Goal: Task Accomplishment & Management: Use online tool/utility

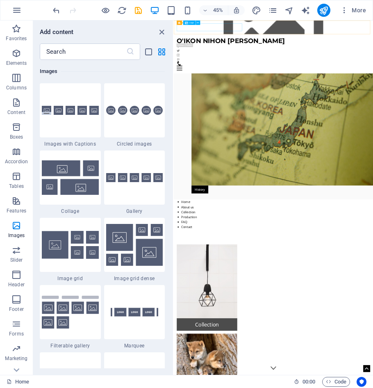
drag, startPoint x: 286, startPoint y: 30, endPoint x: 35, endPoint y: 273, distance: 349.5
drag, startPoint x: -139, startPoint y: 252, endPoint x: 57, endPoint y: 10, distance: 311.2
click at [57, 10] on icon "undo" at bounding box center [56, 10] width 9 height 9
click at [17, 10] on icon "button" at bounding box center [17, 10] width 10 height 10
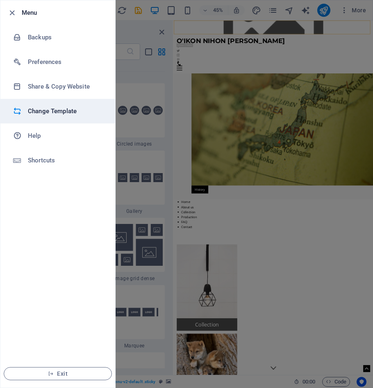
click at [52, 110] on h6 "Change Template" at bounding box center [66, 111] width 76 height 10
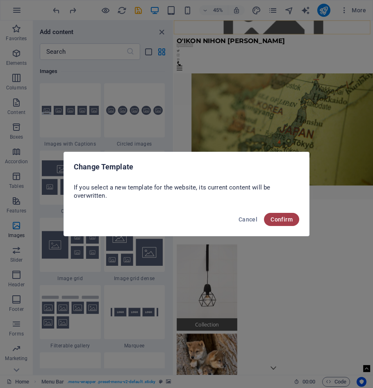
click at [280, 222] on span "Confirm" at bounding box center [281, 219] width 22 height 7
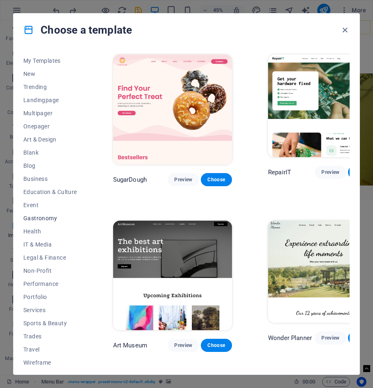
scroll to position [16, 0]
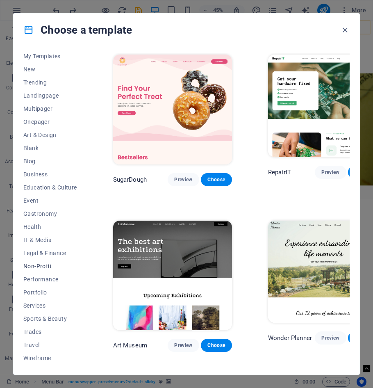
click at [44, 265] on span "Non-Profit" at bounding box center [50, 266] width 54 height 7
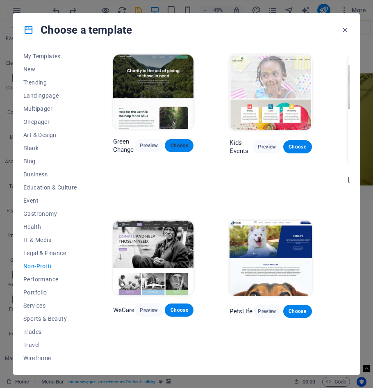
click at [182, 145] on span "Choose" at bounding box center [179, 145] width 16 height 7
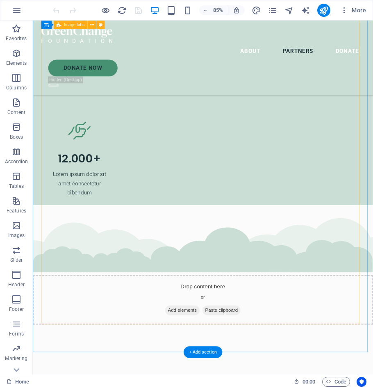
scroll to position [2218, 0]
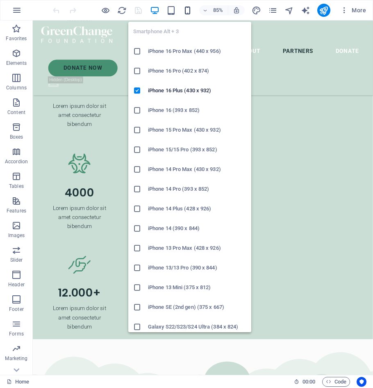
click at [80, 311] on icon "button" at bounding box center [75, 320] width 9 height 18
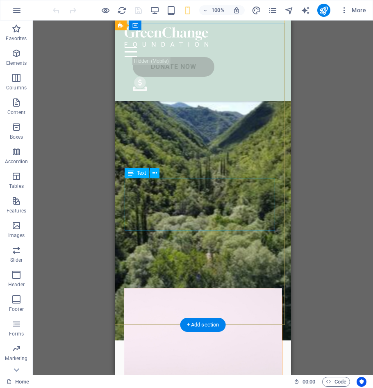
scroll to position [0, 0]
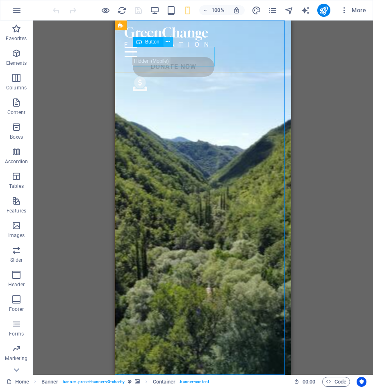
click at [167, 42] on icon at bounding box center [168, 42] width 5 height 9
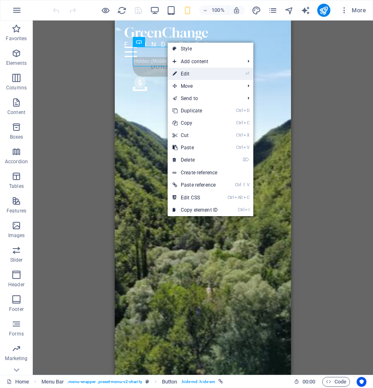
click at [185, 73] on link "⏎ Edit" at bounding box center [195, 74] width 55 height 12
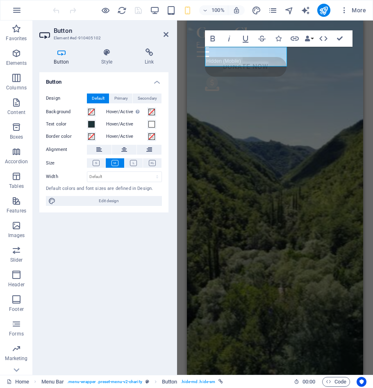
click at [169, 33] on aside "Button Element #ed-910405102 Button Style Link Button Design Default Primary Se…" at bounding box center [105, 197] width 144 height 354
click at [166, 39] on header "Button Element #ed-910405102" at bounding box center [103, 30] width 129 height 21
drag, startPoint x: 168, startPoint y: 31, endPoint x: 163, endPoint y: 36, distance: 7.5
click at [163, 36] on header "Button Element #ed-910405102" at bounding box center [103, 30] width 129 height 21
click at [164, 33] on icon at bounding box center [166, 34] width 5 height 7
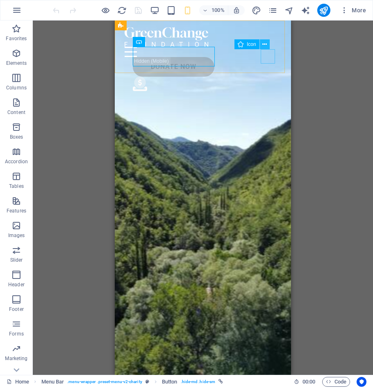
click at [265, 43] on icon at bounding box center [264, 44] width 5 height 9
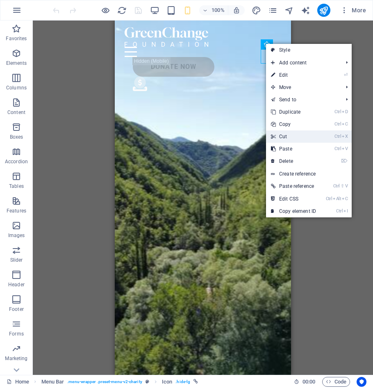
drag, startPoint x: 280, startPoint y: 137, endPoint x: 168, endPoint y: 109, distance: 116.2
click at [280, 137] on link "Ctrl X Cut" at bounding box center [293, 136] width 55 height 12
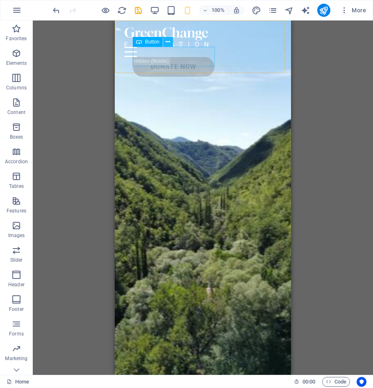
click at [170, 42] on icon at bounding box center [168, 42] width 5 height 9
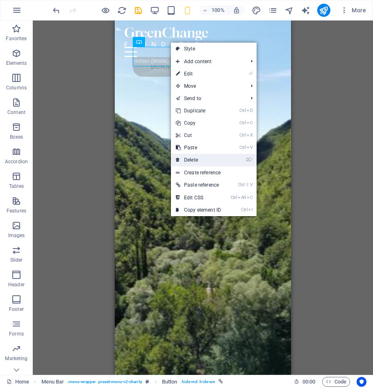
click at [192, 162] on link "⌦ Delete" at bounding box center [198, 160] width 55 height 12
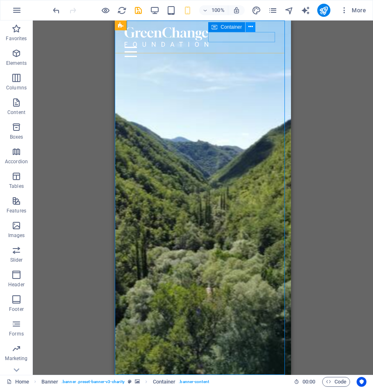
click at [250, 27] on icon at bounding box center [250, 27] width 5 height 9
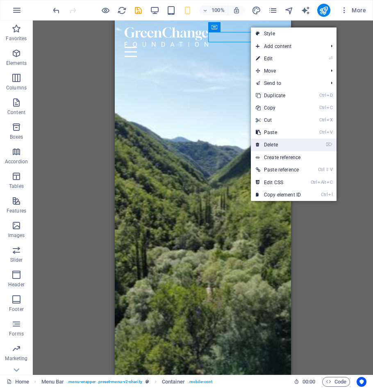
click at [266, 145] on link "⌦ Delete" at bounding box center [278, 145] width 55 height 12
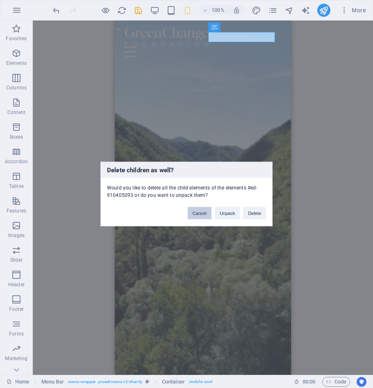
drag, startPoint x: 206, startPoint y: 214, endPoint x: 111, endPoint y: 78, distance: 165.6
click at [206, 214] on button "Cancel" at bounding box center [200, 213] width 24 height 12
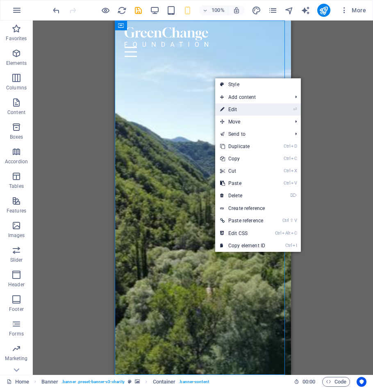
click at [241, 108] on link "⏎ Edit" at bounding box center [242, 109] width 55 height 12
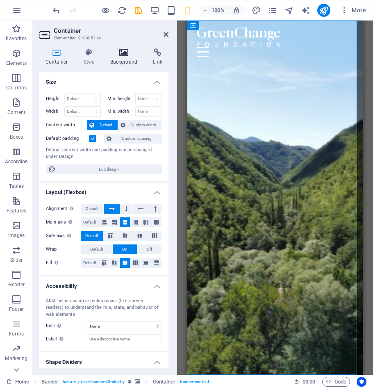
click at [123, 53] on icon at bounding box center [124, 52] width 40 height 8
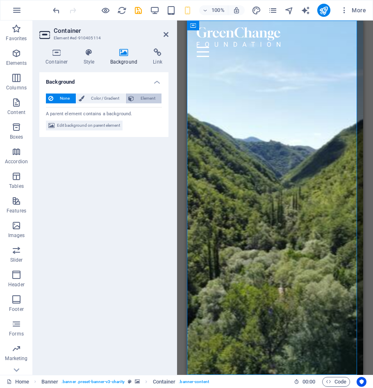
click at [145, 101] on span "Element" at bounding box center [147, 98] width 23 height 10
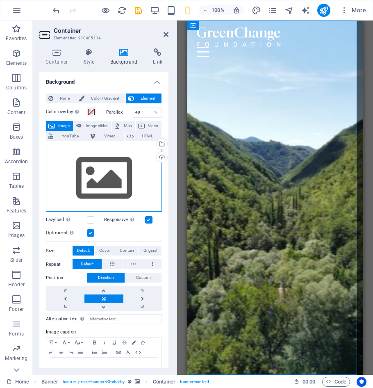
click at [91, 184] on div "Drag files here, click to choose files or select files from Files or our free s…" at bounding box center [104, 178] width 116 height 67
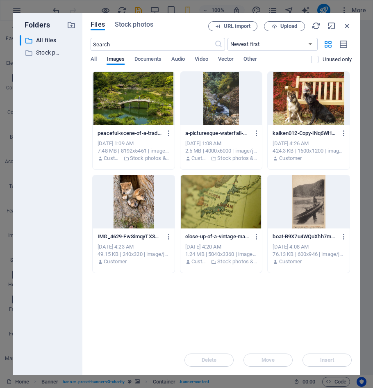
click at [309, 95] on div at bounding box center [309, 98] width 82 height 53
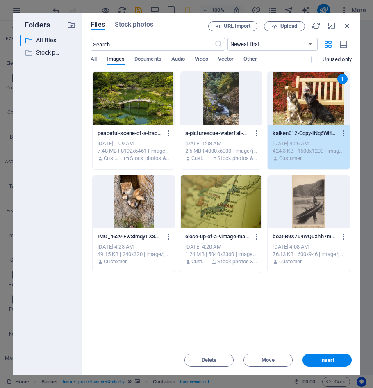
drag, startPoint x: 334, startPoint y: 356, endPoint x: 323, endPoint y: 329, distance: 28.5
click at [333, 350] on div "Delete Move Insert" at bounding box center [221, 355] width 261 height 21
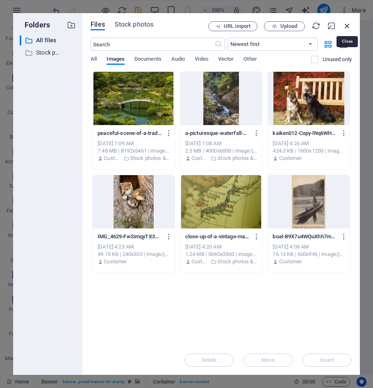
click at [349, 27] on icon "button" at bounding box center [347, 25] width 9 height 9
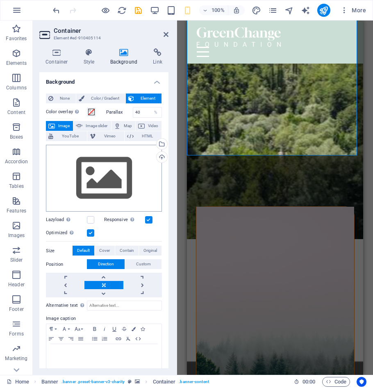
scroll to position [164, 0]
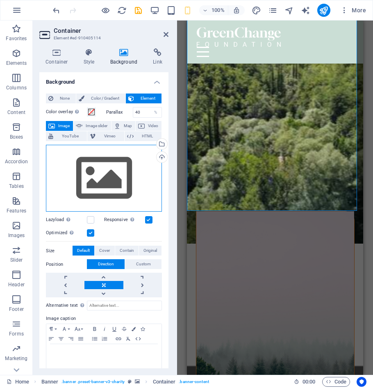
click at [116, 173] on div "Drag files here, click to choose files or select files from Files or our free s…" at bounding box center [104, 178] width 116 height 67
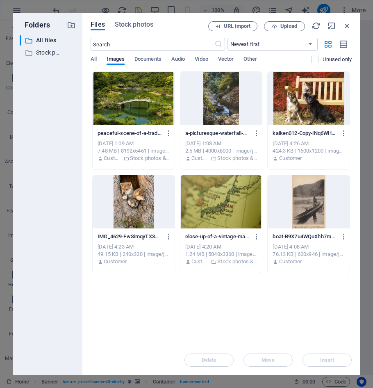
click at [295, 95] on div at bounding box center [309, 98] width 82 height 53
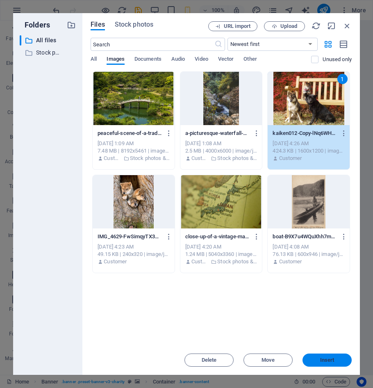
click at [334, 359] on span "Insert" at bounding box center [327, 359] width 14 height 5
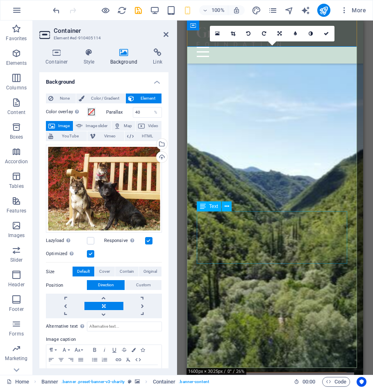
scroll to position [0, 0]
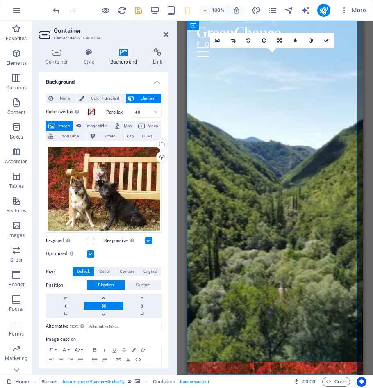
drag, startPoint x: 295, startPoint y: 320, endPoint x: 333, endPoint y: 27, distance: 295.9
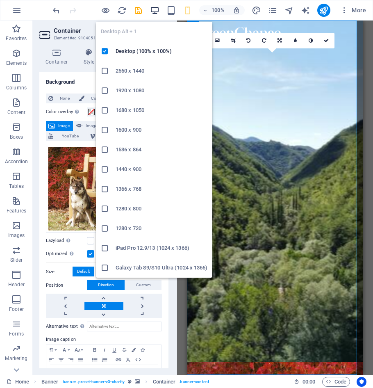
click at [155, 9] on icon "button" at bounding box center [154, 10] width 9 height 9
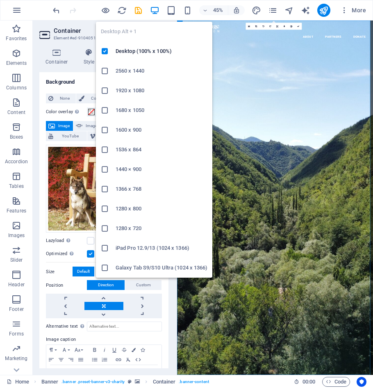
click at [154, 10] on icon "button" at bounding box center [154, 10] width 9 height 9
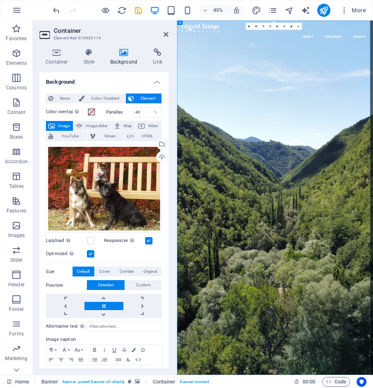
click at [162, 32] on h2 "Container" at bounding box center [111, 30] width 115 height 7
click at [168, 33] on icon at bounding box center [166, 34] width 5 height 7
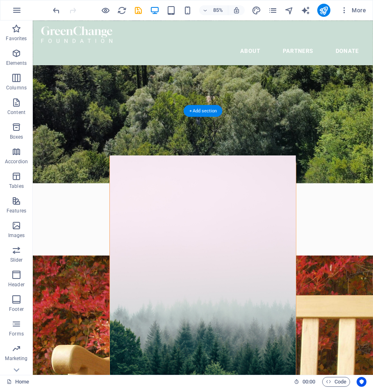
scroll to position [246, 0]
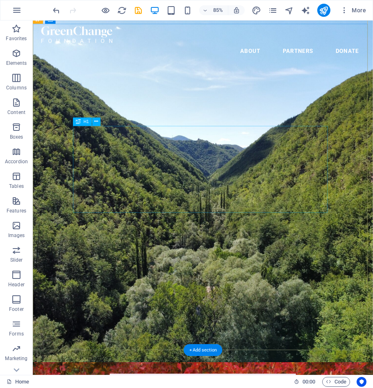
scroll to position [0, 0]
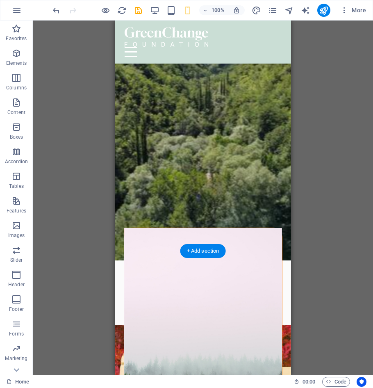
scroll to position [164, 0]
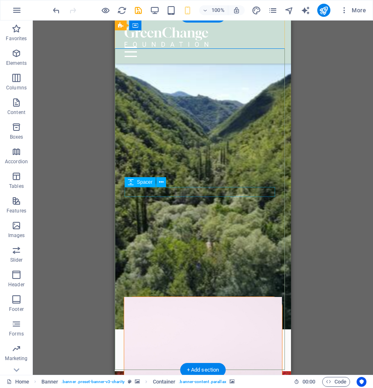
scroll to position [0, 0]
